Goal: Obtain resource: Obtain resource

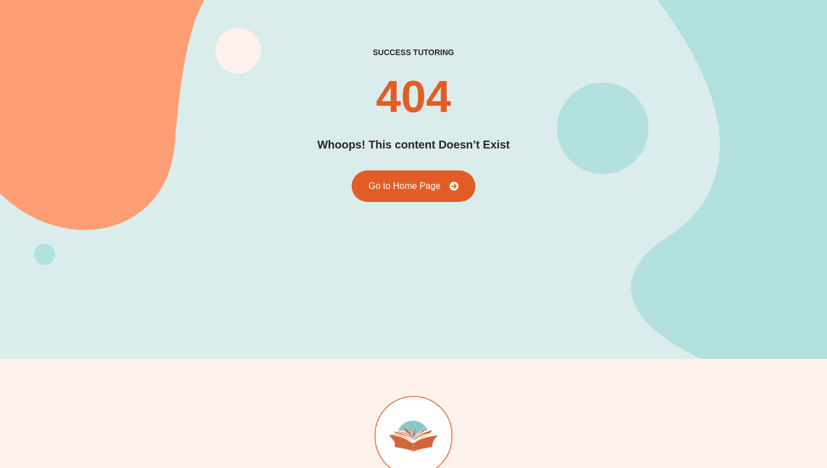
scroll to position [86, 0]
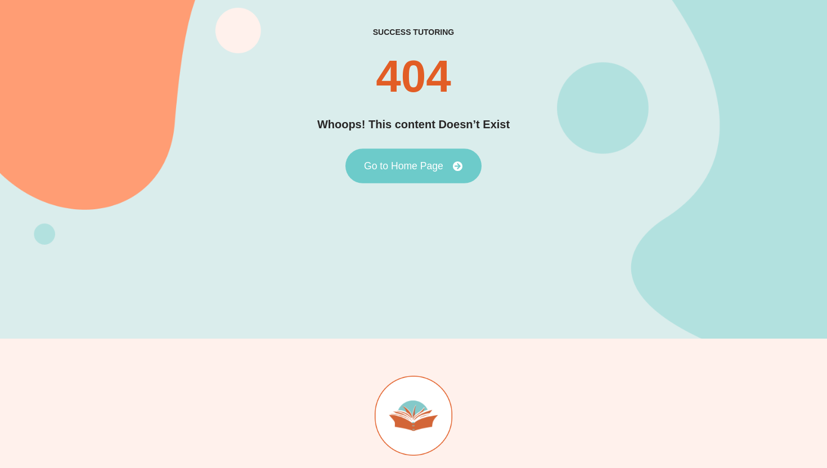
click at [398, 166] on span "Go to Home Page" at bounding box center [403, 166] width 79 height 10
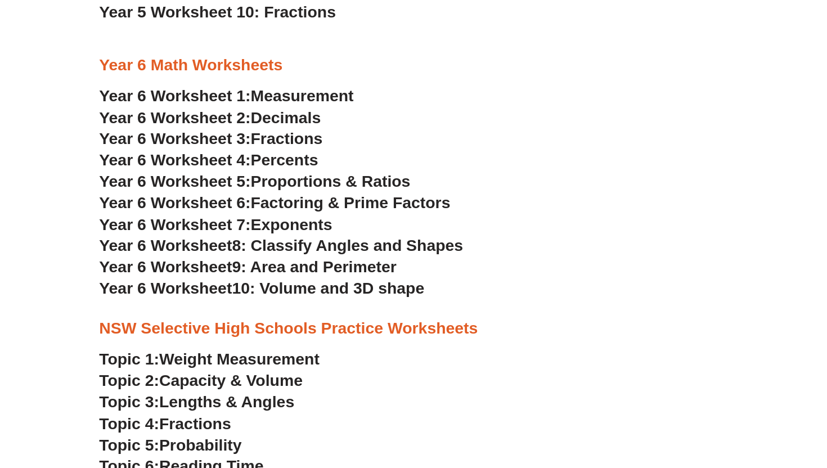
scroll to position [2141, 0]
click at [208, 226] on span "Year 6 Worksheet" at bounding box center [159, 225] width 122 height 17
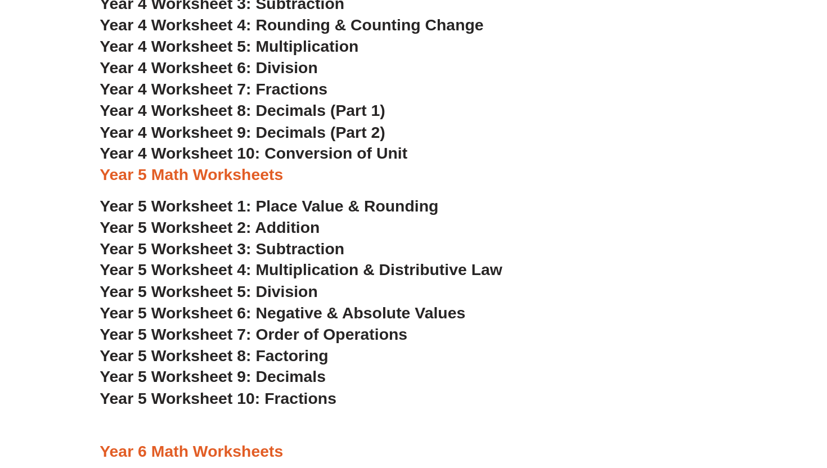
scroll to position [1757, 0]
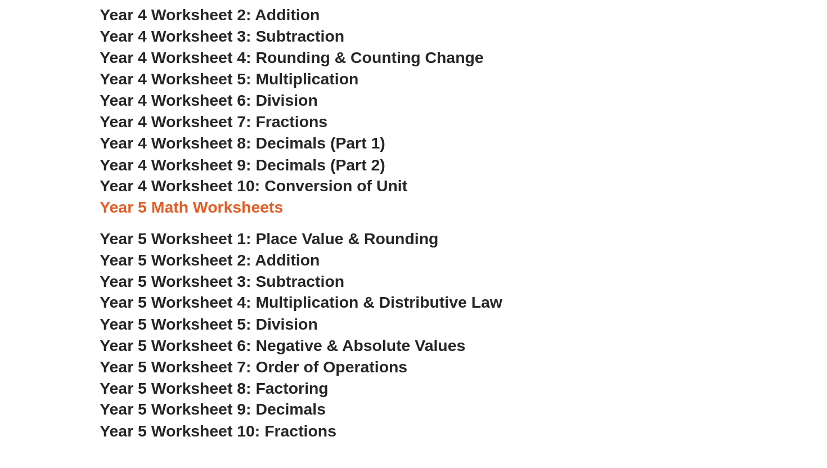
click at [323, 275] on span "Year 5 Worksheet 4: Multiplication & Distributive Law" at bounding box center [282, 276] width 369 height 17
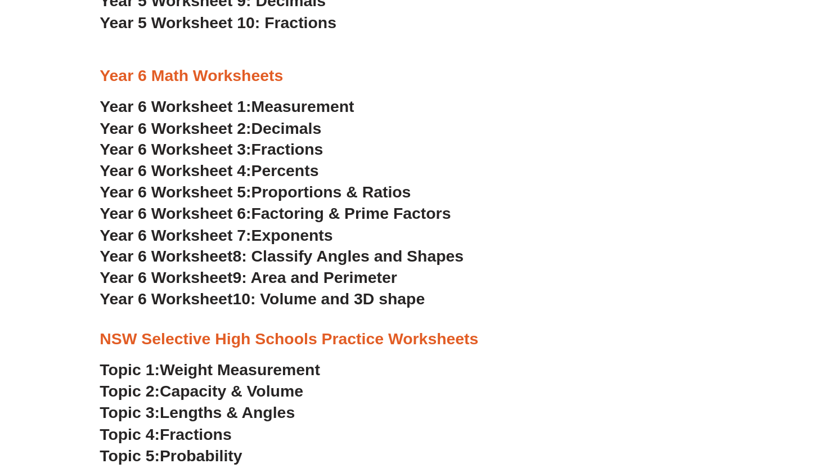
scroll to position [2120, 0]
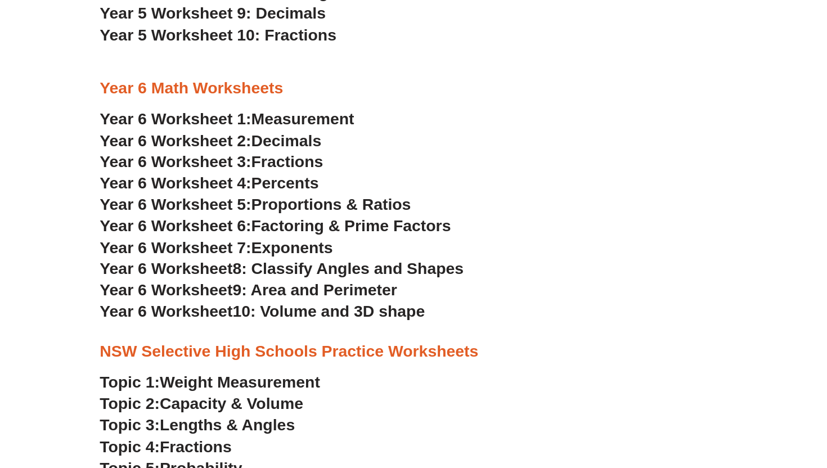
click at [258, 126] on span "Decimals" at bounding box center [269, 128] width 64 height 17
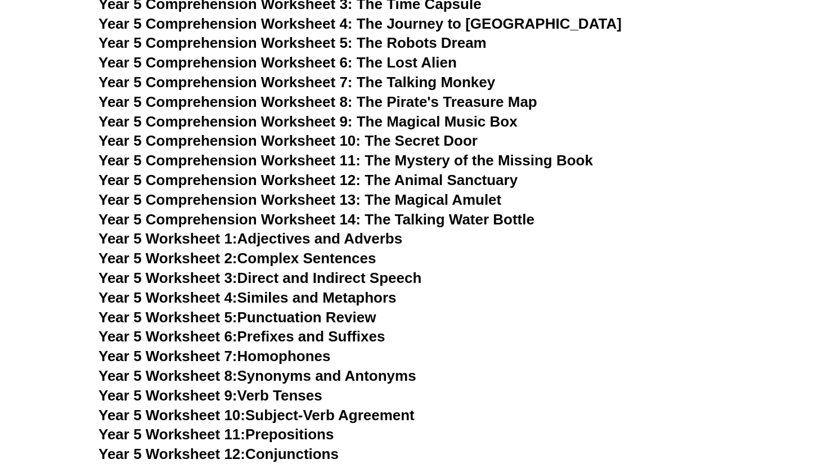
scroll to position [4917, 0]
click at [371, 99] on span "Year 5 Comprehension Worksheet 8: The Pirate's Treasure Map" at bounding box center [317, 102] width 439 height 17
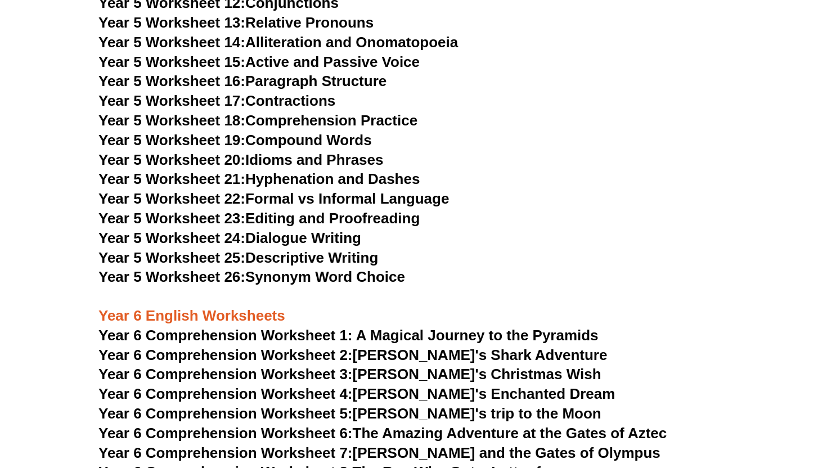
scroll to position [5373, 0]
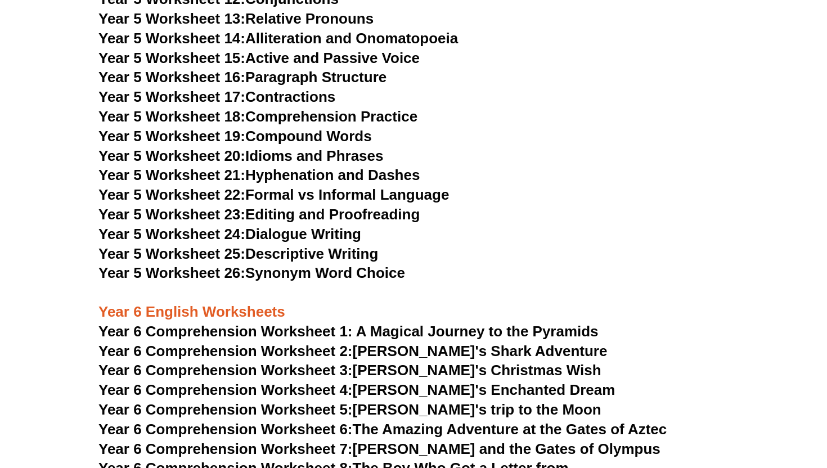
click at [234, 245] on h3 "Year 5 Worksheet 25: Descriptive Writing" at bounding box center [413, 254] width 630 height 19
click at [238, 249] on span "Year 5 Worksheet 25:" at bounding box center [171, 253] width 147 height 17
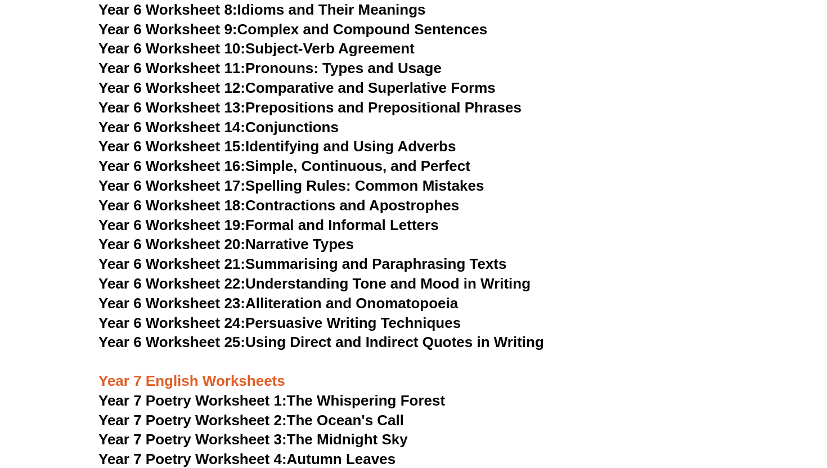
scroll to position [6527, 0]
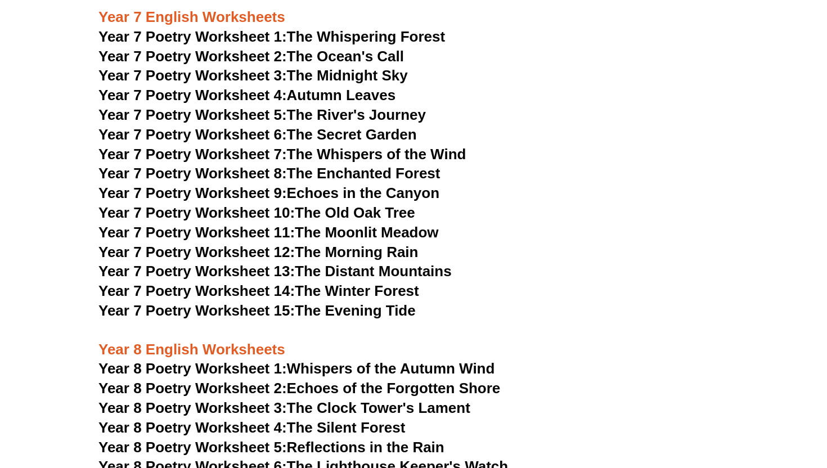
click at [312, 204] on link "Year 7 Poetry Worksheet 10: The Old Oak Tree" at bounding box center [256, 212] width 317 height 17
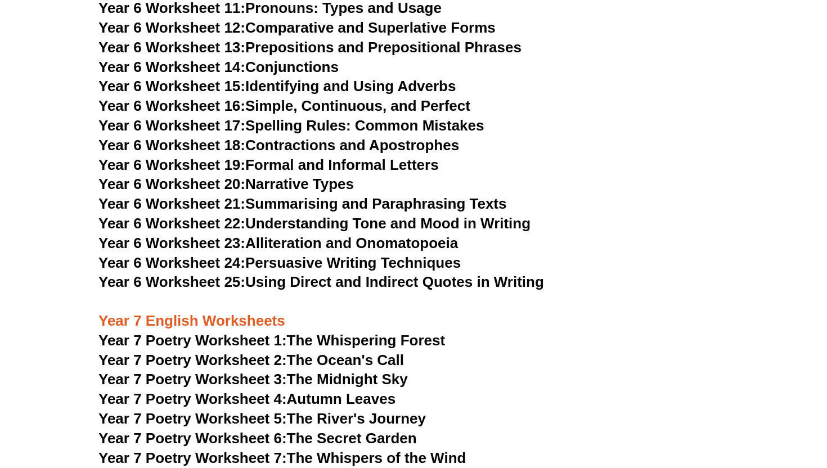
scroll to position [6127, 0]
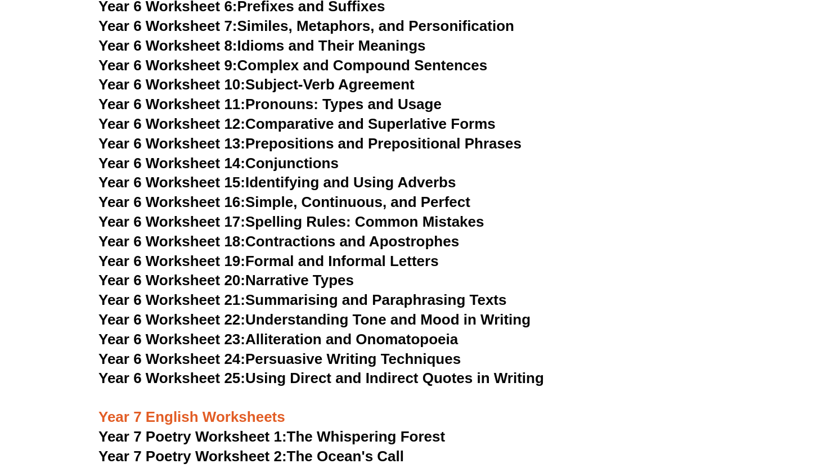
click at [238, 155] on span "Year 6 Worksheet 14:" at bounding box center [171, 163] width 147 height 17
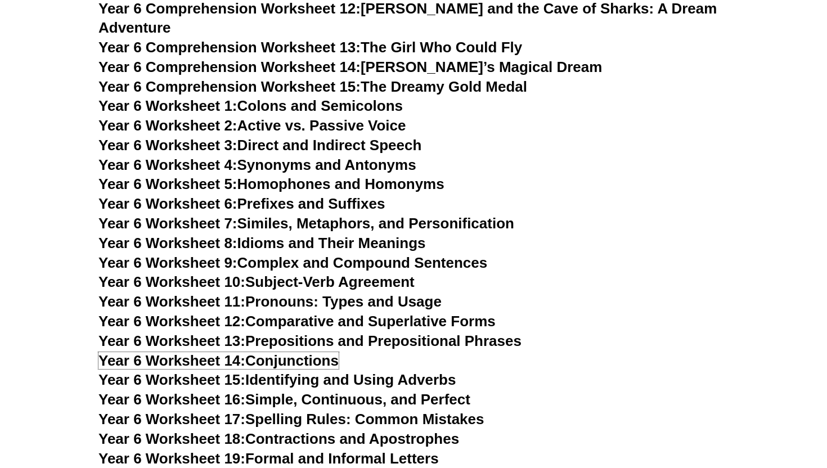
scroll to position [5928, 0]
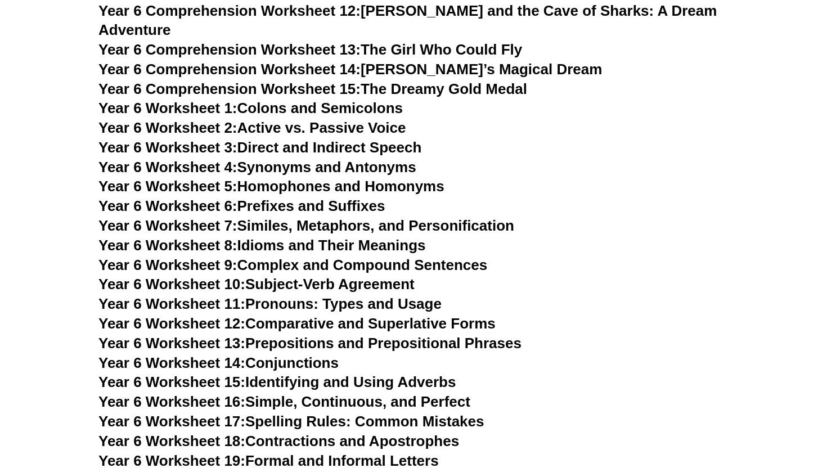
click at [212, 198] on span "Year 6 Worksheet 6:" at bounding box center [167, 206] width 139 height 17
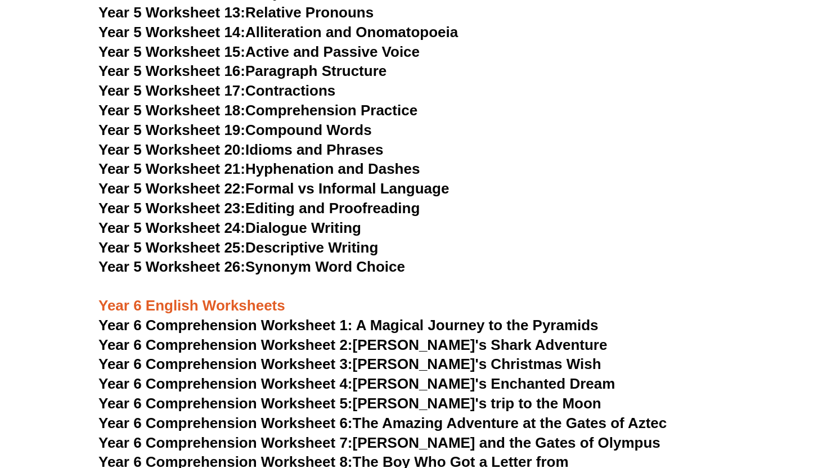
scroll to position [5131, 0]
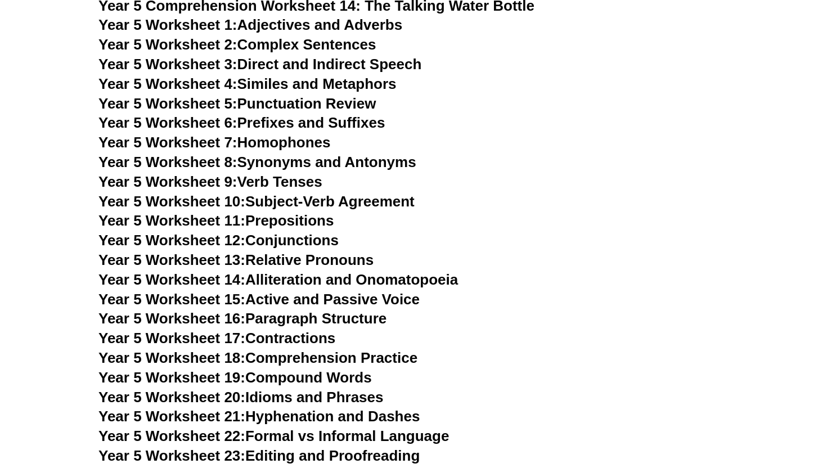
click at [245, 222] on span "Year 5 Worksheet 11:" at bounding box center [171, 220] width 147 height 17
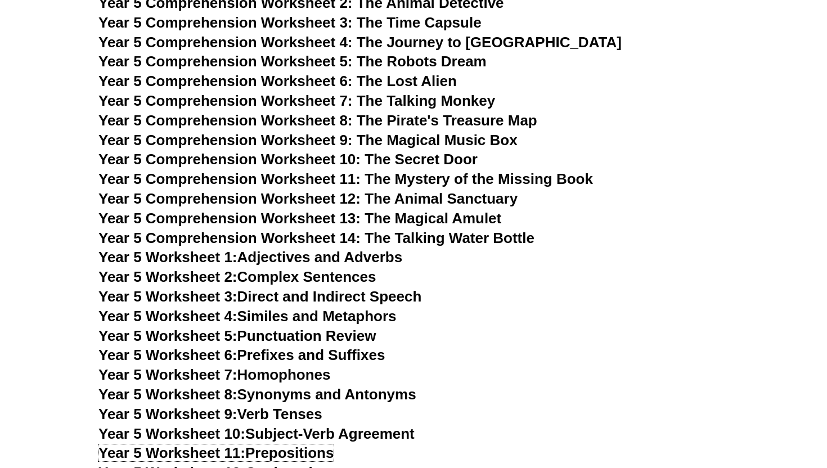
scroll to position [4894, 0]
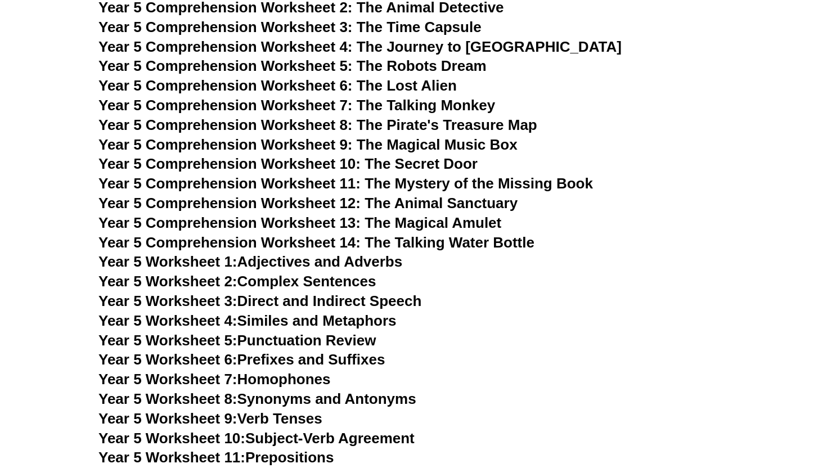
click at [360, 68] on span "Year 5 Comprehension Worksheet 5: The Robots Dream" at bounding box center [292, 65] width 388 height 17
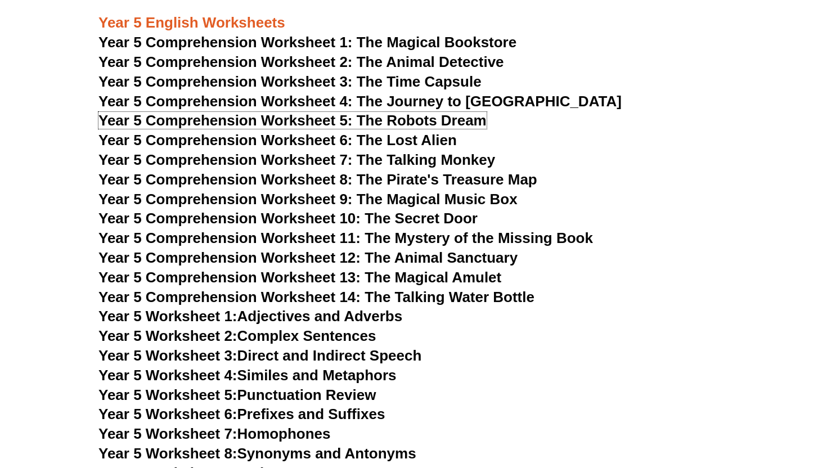
scroll to position [4837, 0]
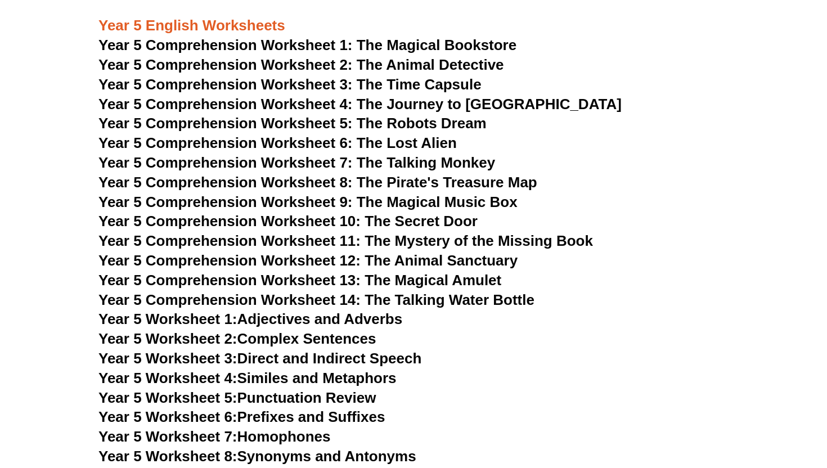
click at [371, 125] on span "Year 5 Comprehension Worksheet 5: The Robots Dream" at bounding box center [292, 123] width 388 height 17
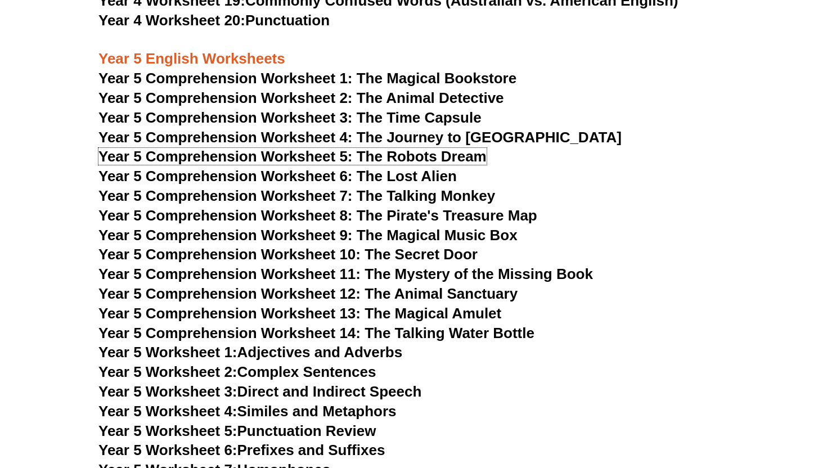
scroll to position [4764, 0]
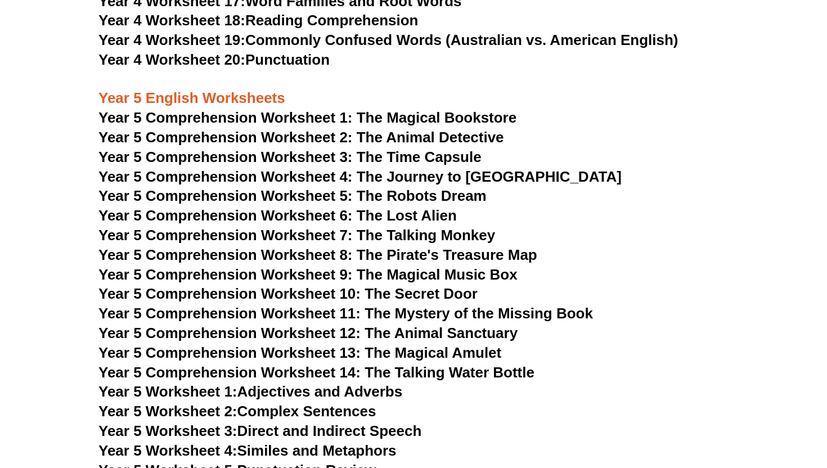
click at [216, 119] on span "Year 5 Comprehension Worksheet 1: The Magical Bookstore" at bounding box center [307, 117] width 418 height 17
